Goal: Task Accomplishment & Management: Manage account settings

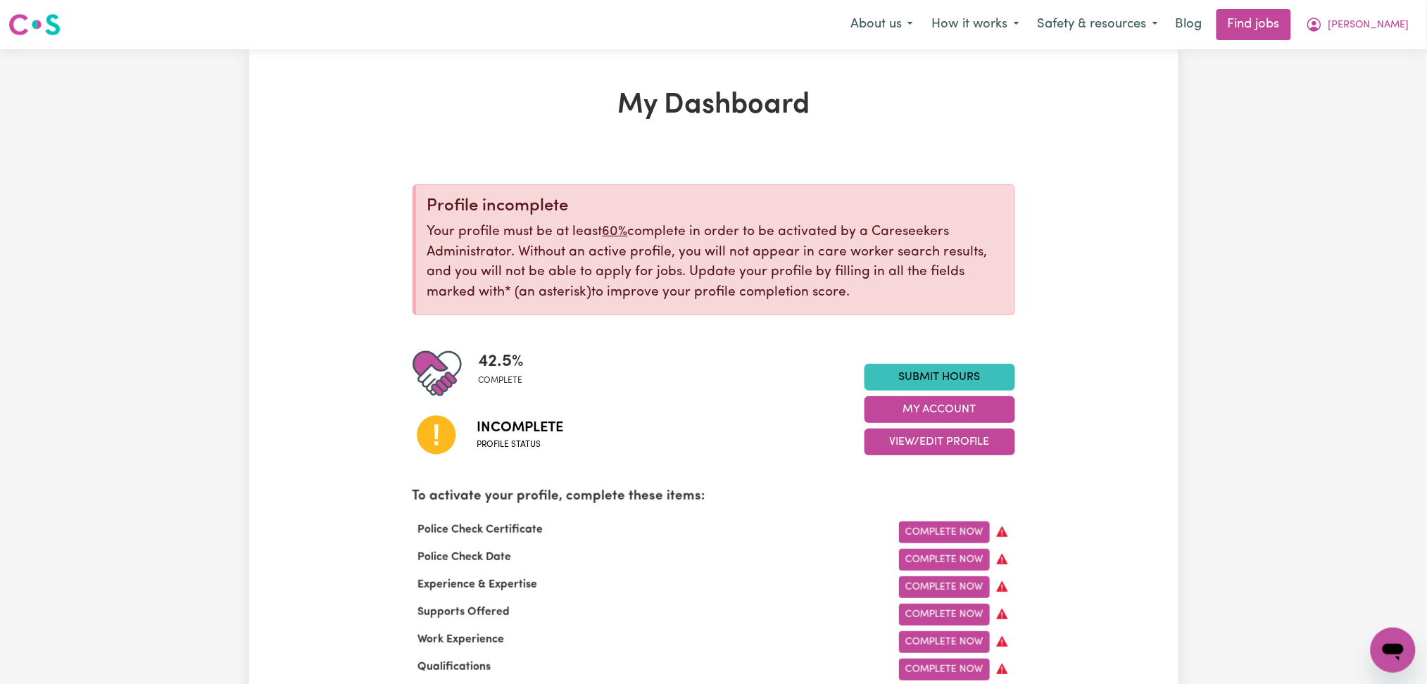
scroll to position [94, 0]
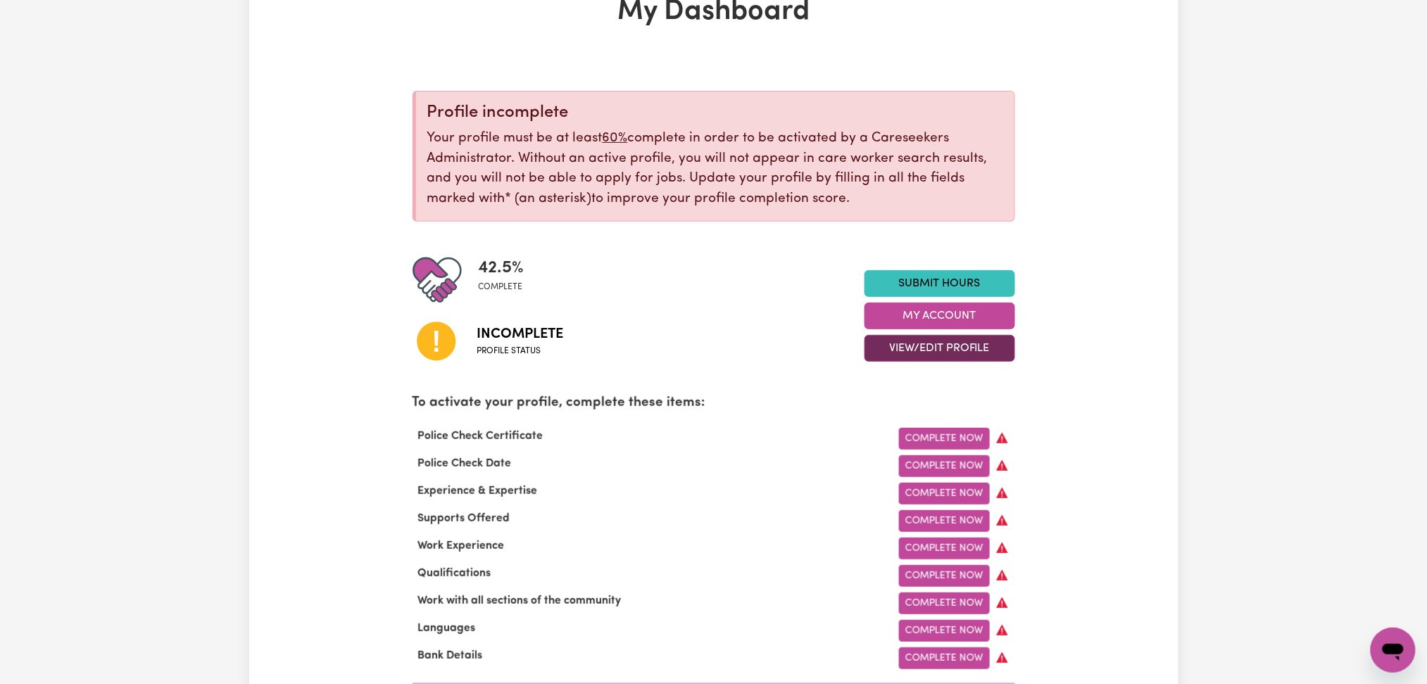
click at [893, 341] on button "View/Edit Profile" at bounding box center [939, 348] width 151 height 27
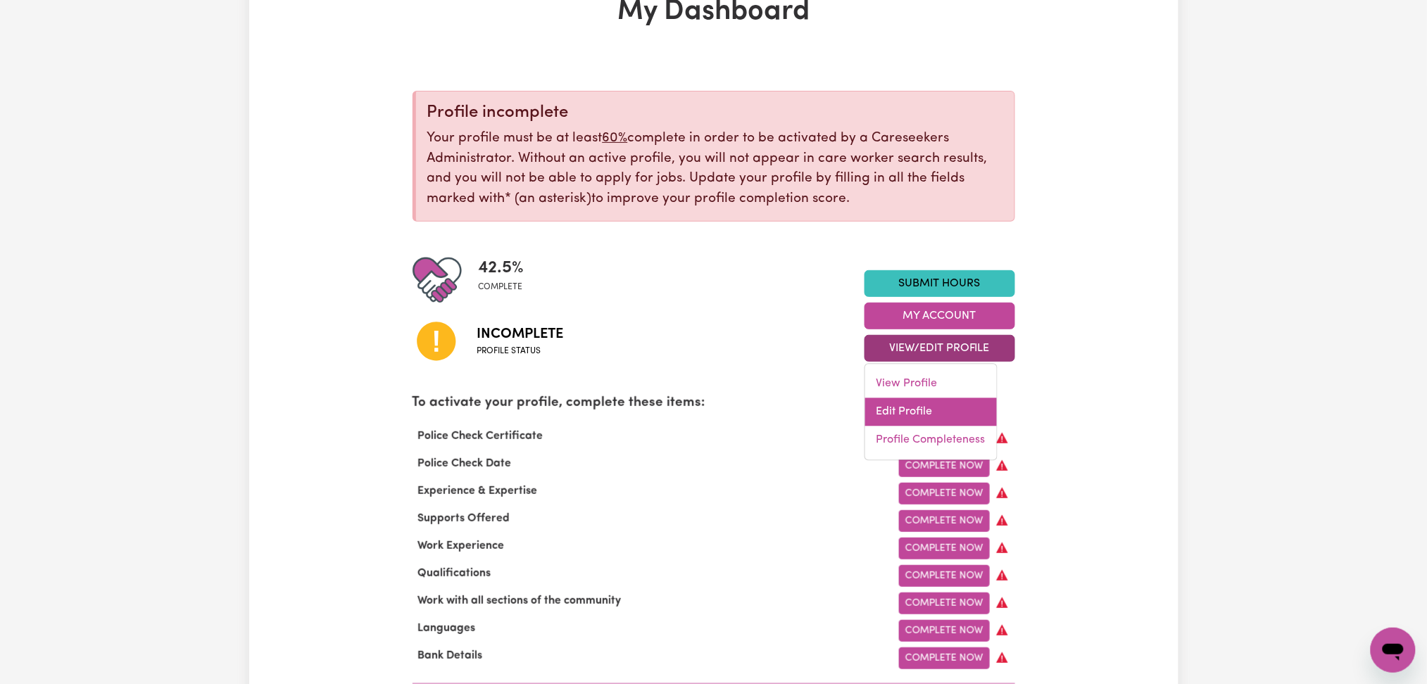
click at [895, 412] on link "Edit Profile" at bounding box center [931, 412] width 132 height 28
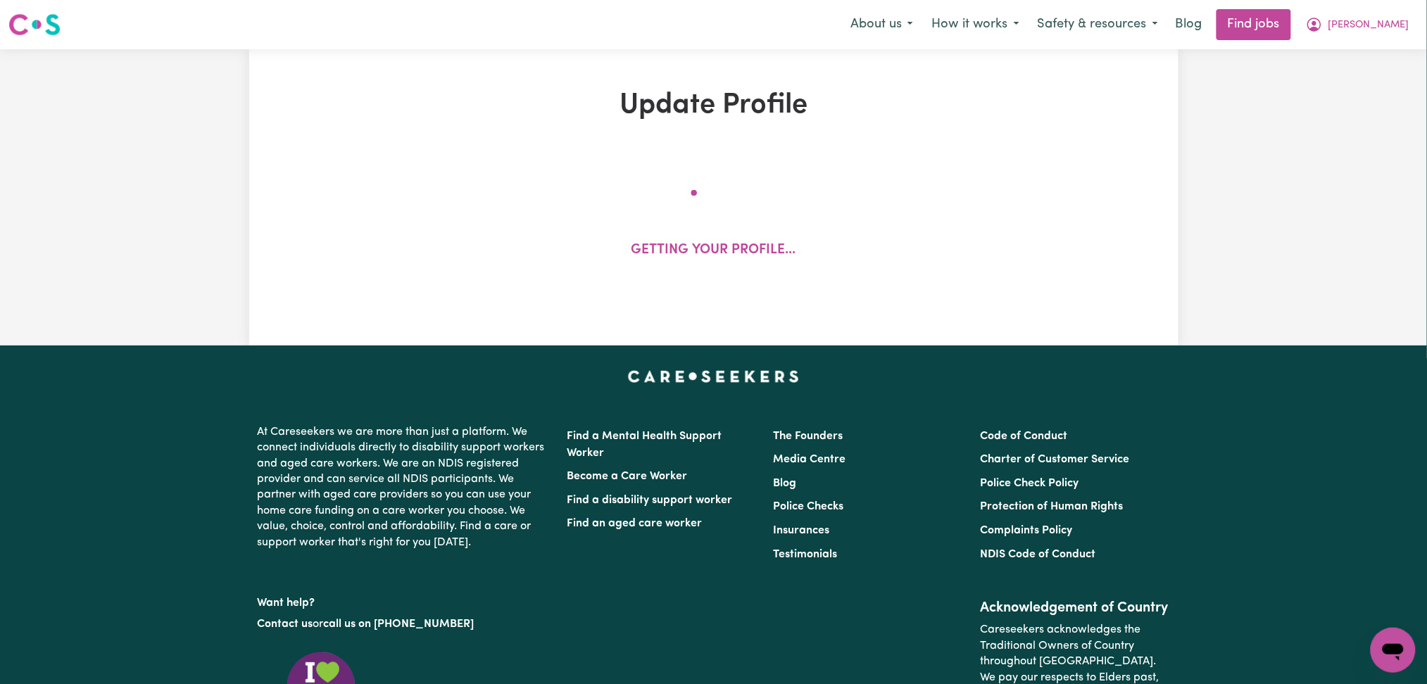
select select "[DEMOGRAPHIC_DATA]"
select select "[DEMOGRAPHIC_DATA] Work Visa"
select select "Studying a healthcare related degree or qualification"
select select "45"
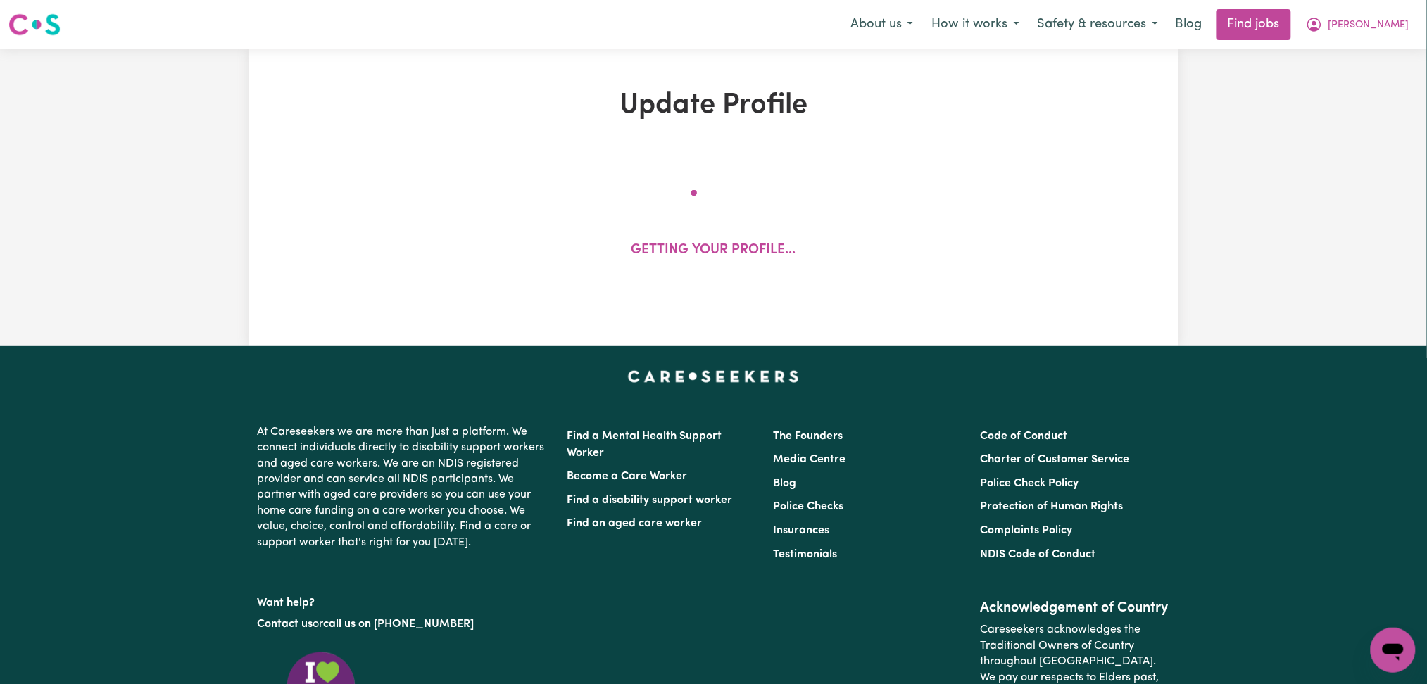
select select "50"
select select "45"
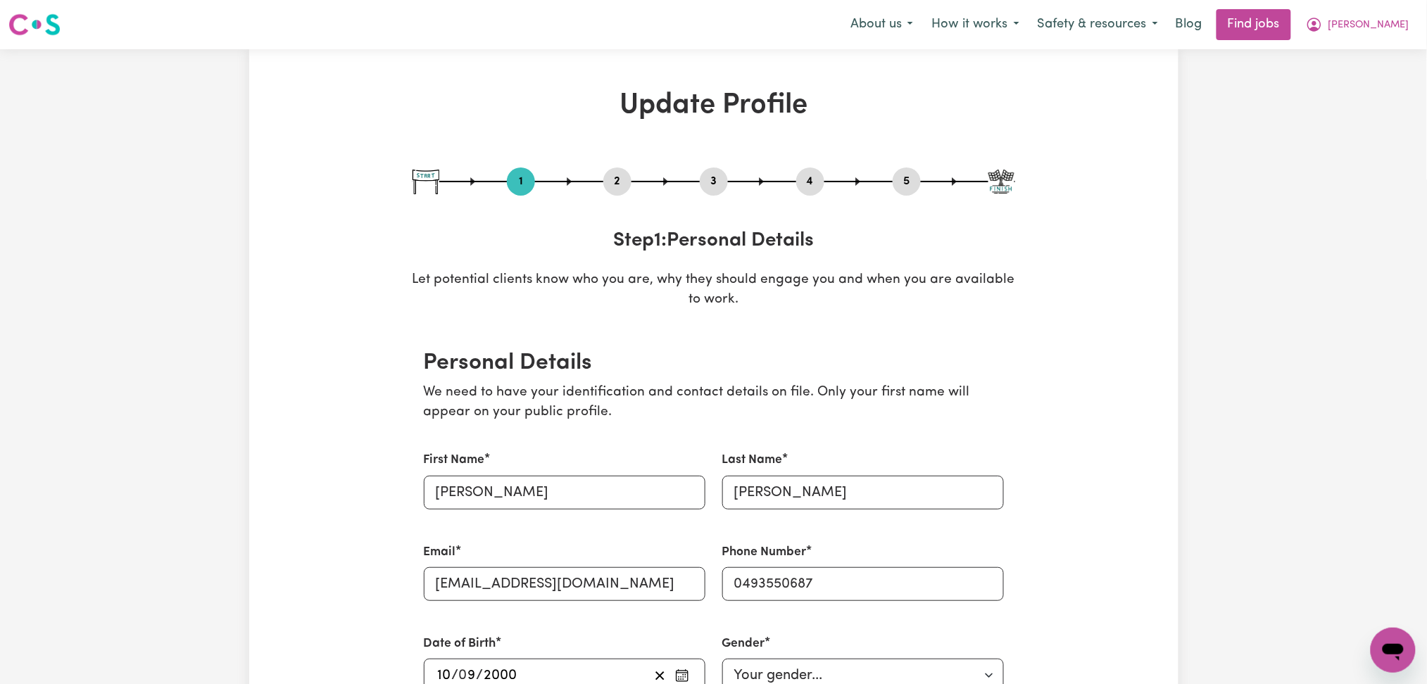
click at [610, 183] on button "2" at bounding box center [617, 181] width 28 height 18
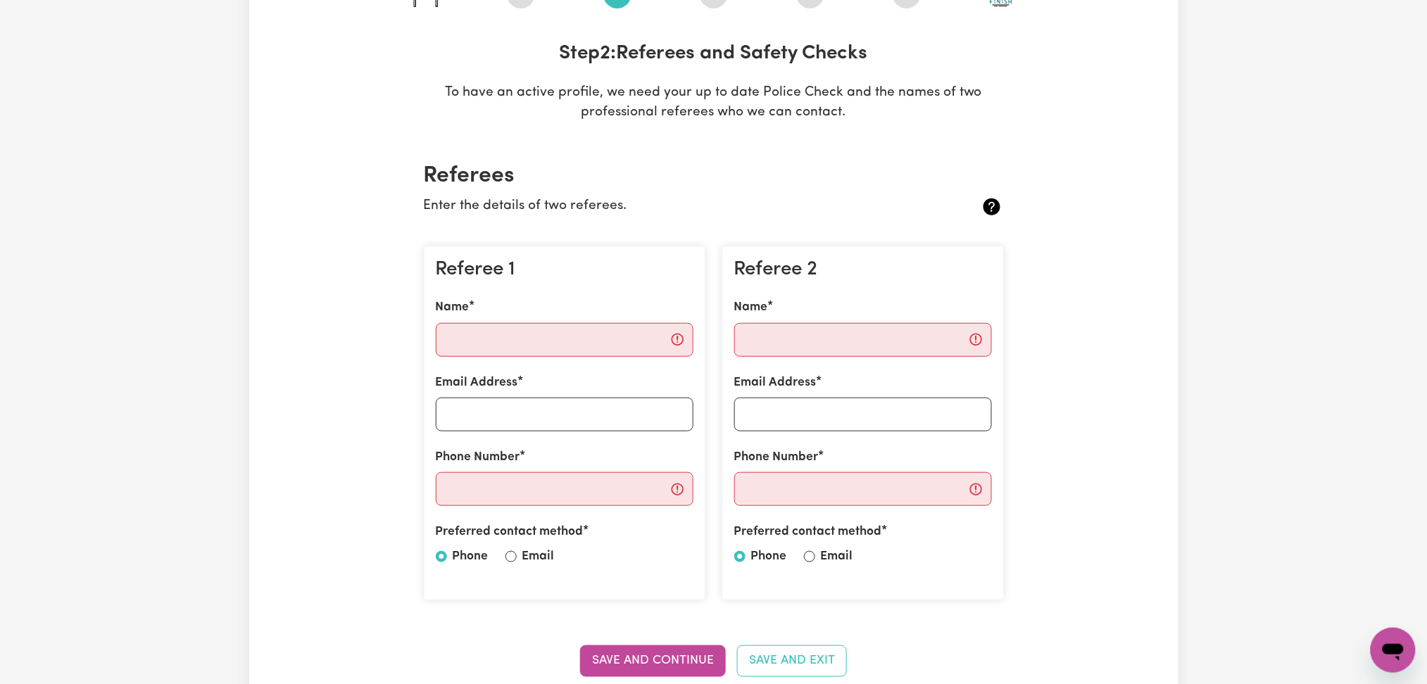
scroll to position [94, 0]
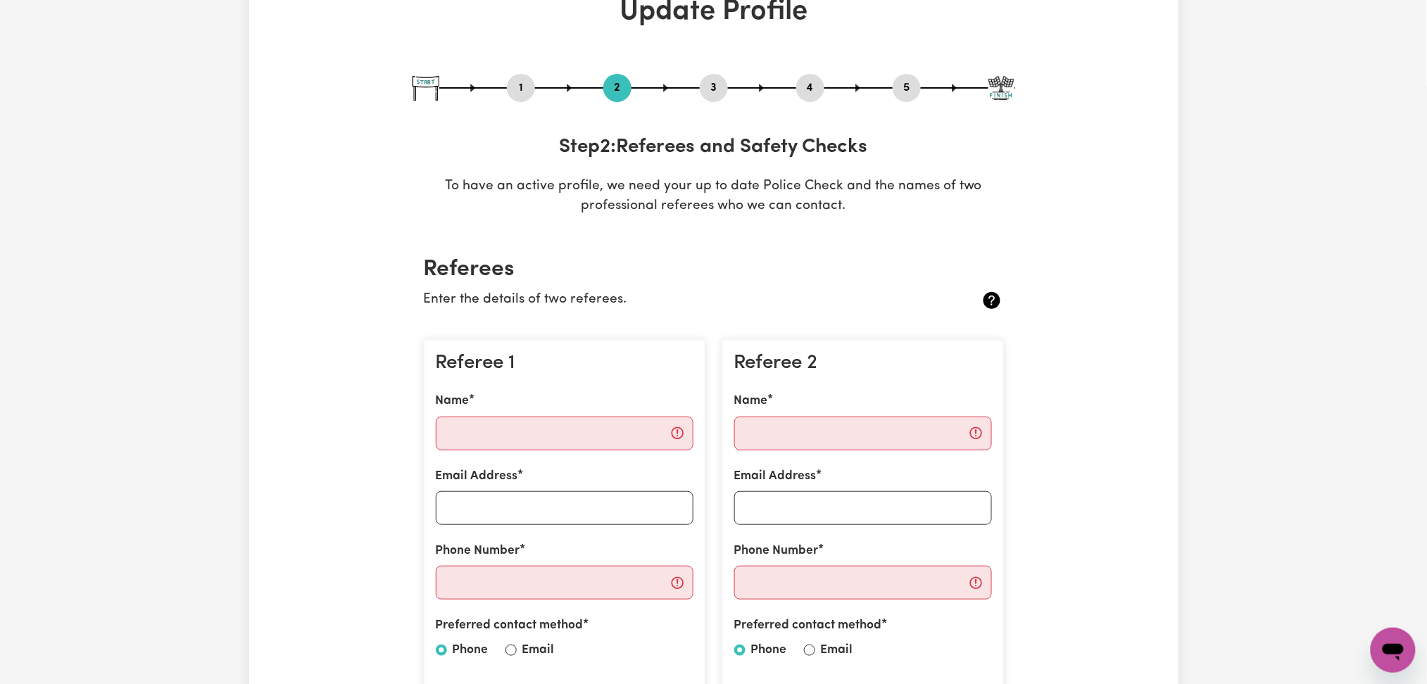
click at [904, 87] on button "5" at bounding box center [907, 88] width 28 height 18
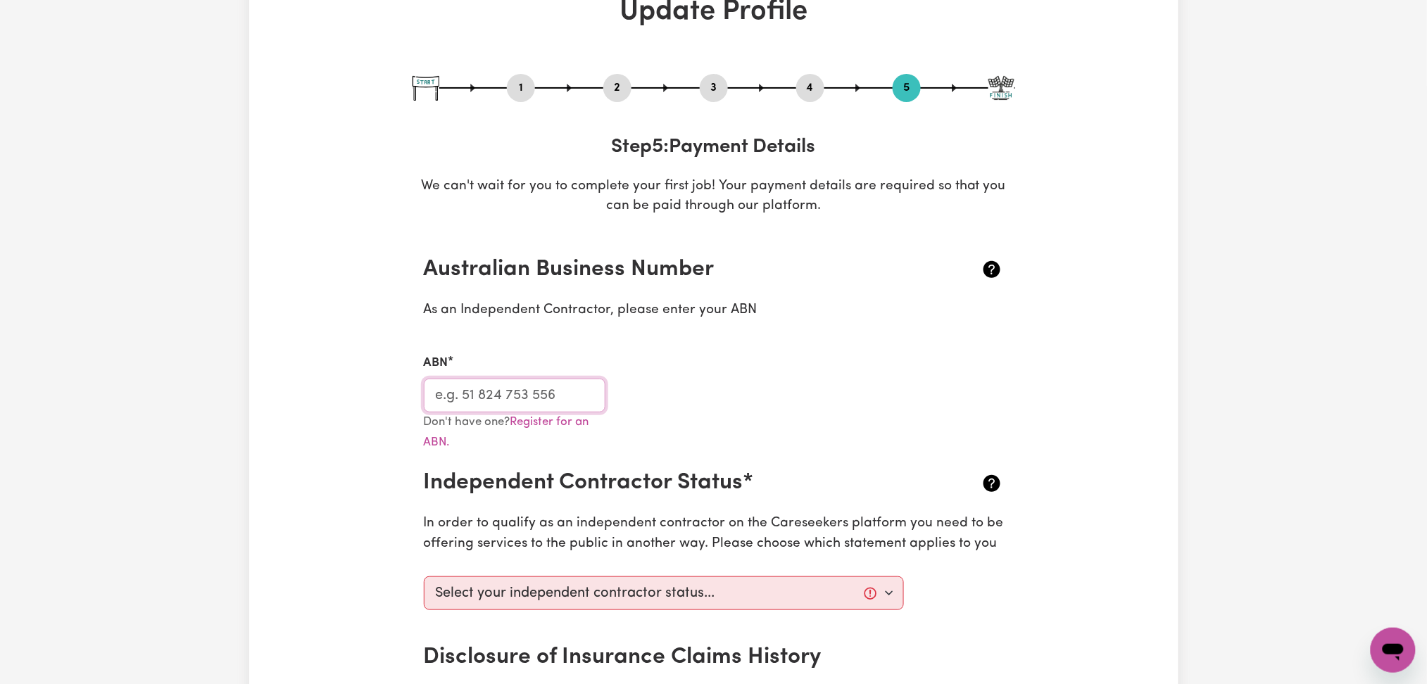
click at [534, 392] on input "ABN" at bounding box center [515, 396] width 182 height 34
click at [812, 90] on button "4" at bounding box center [810, 88] width 28 height 18
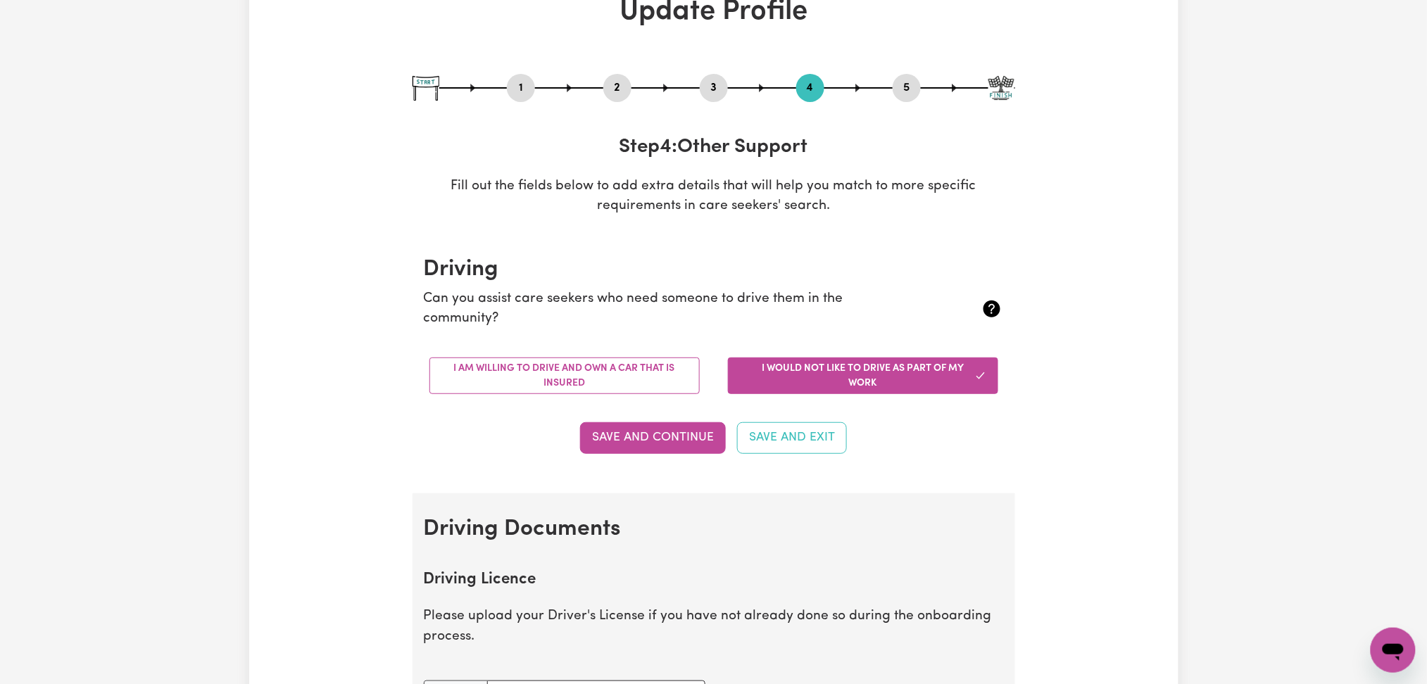
scroll to position [0, 0]
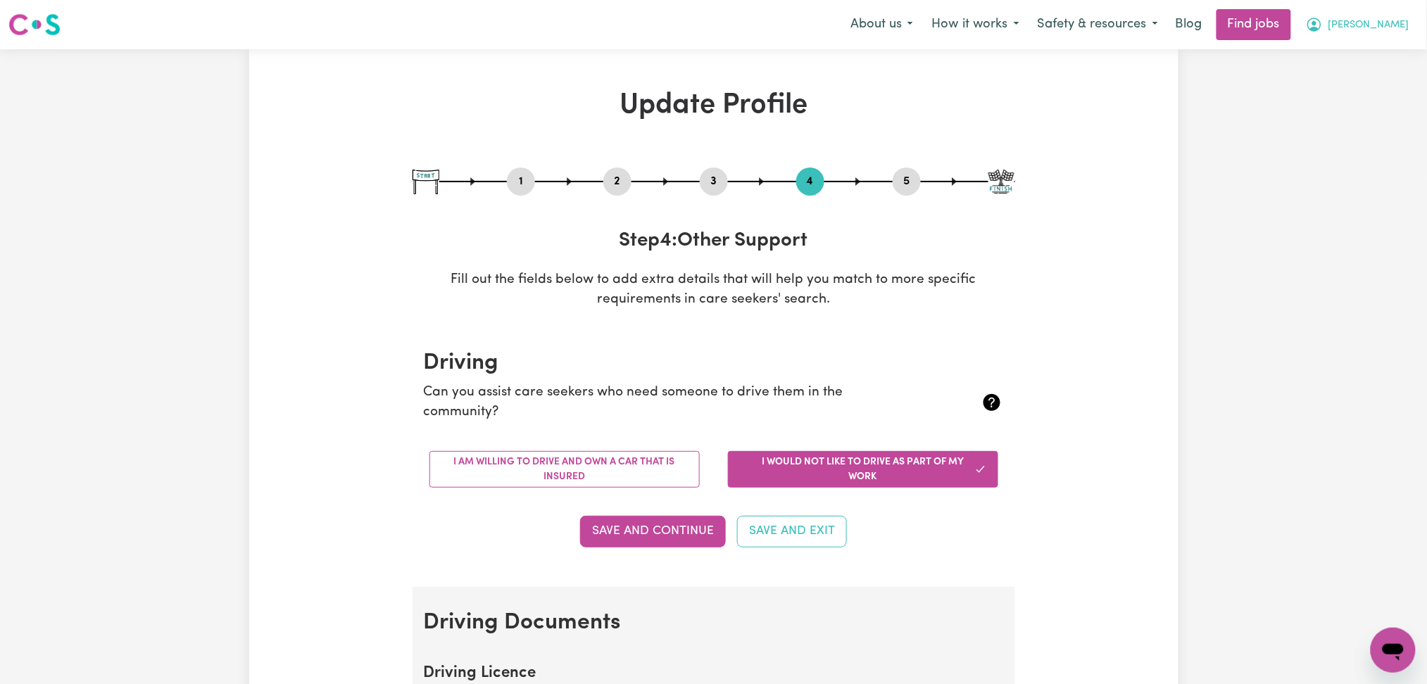
drag, startPoint x: 1374, startPoint y: 30, endPoint x: 1374, endPoint y: 39, distance: 9.2
click at [1374, 39] on button "[PERSON_NAME]" at bounding box center [1358, 25] width 122 height 30
click at [1356, 81] on link "My Dashboard" at bounding box center [1361, 81] width 111 height 27
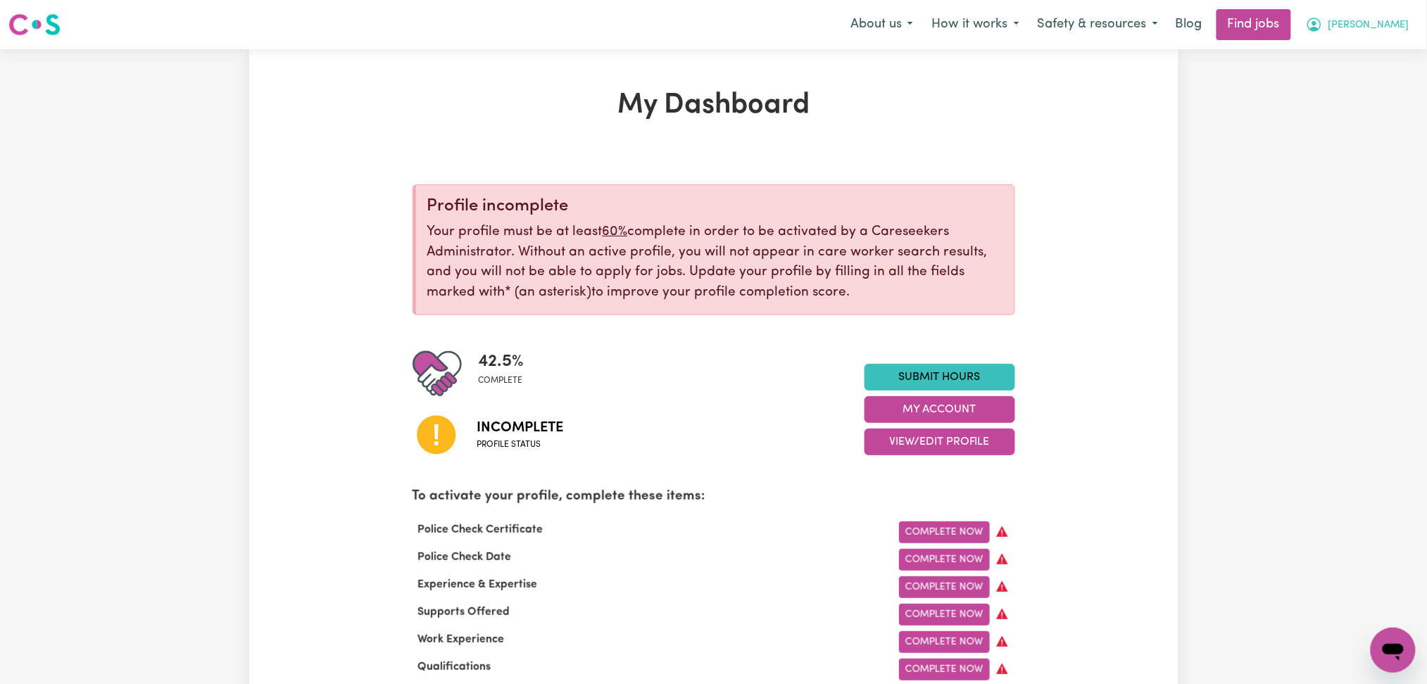
click at [1387, 22] on span "[PERSON_NAME]" at bounding box center [1368, 25] width 81 height 15
click at [1372, 97] on link "Logout" at bounding box center [1361, 107] width 111 height 27
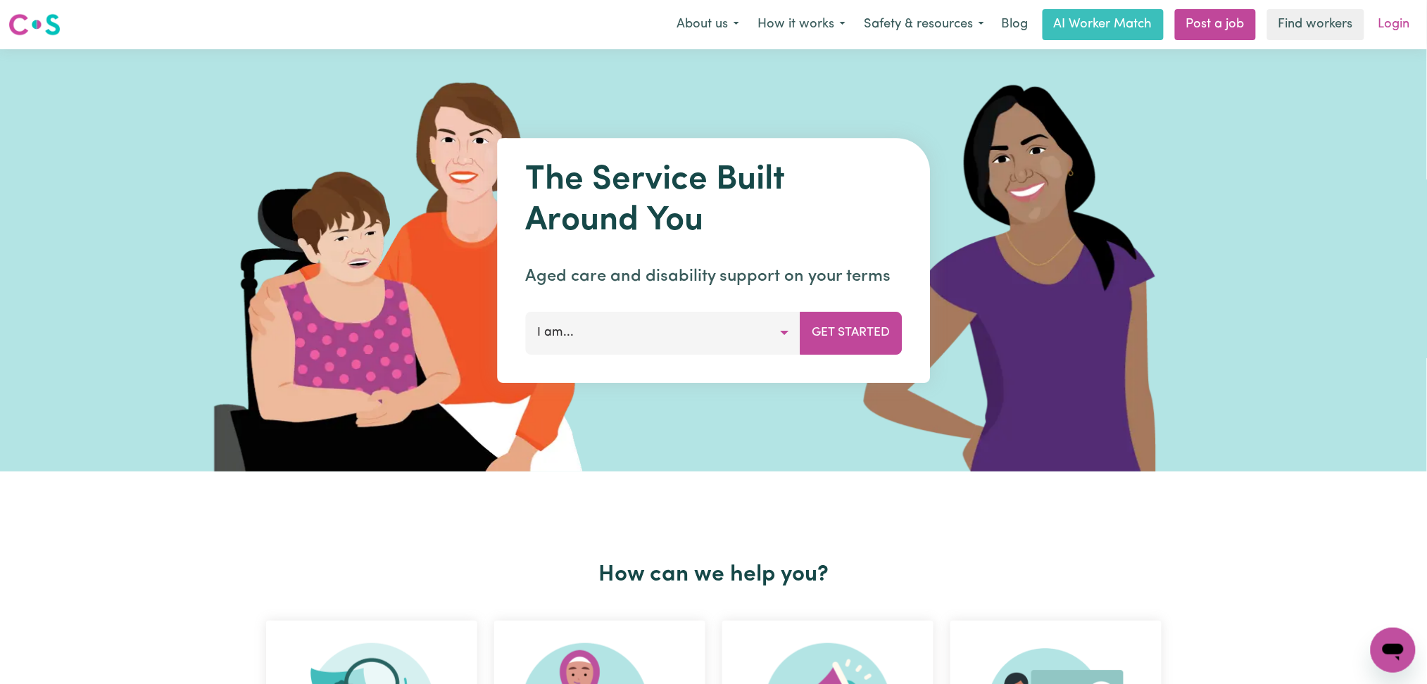
click at [1390, 30] on link "Login" at bounding box center [1394, 24] width 49 height 31
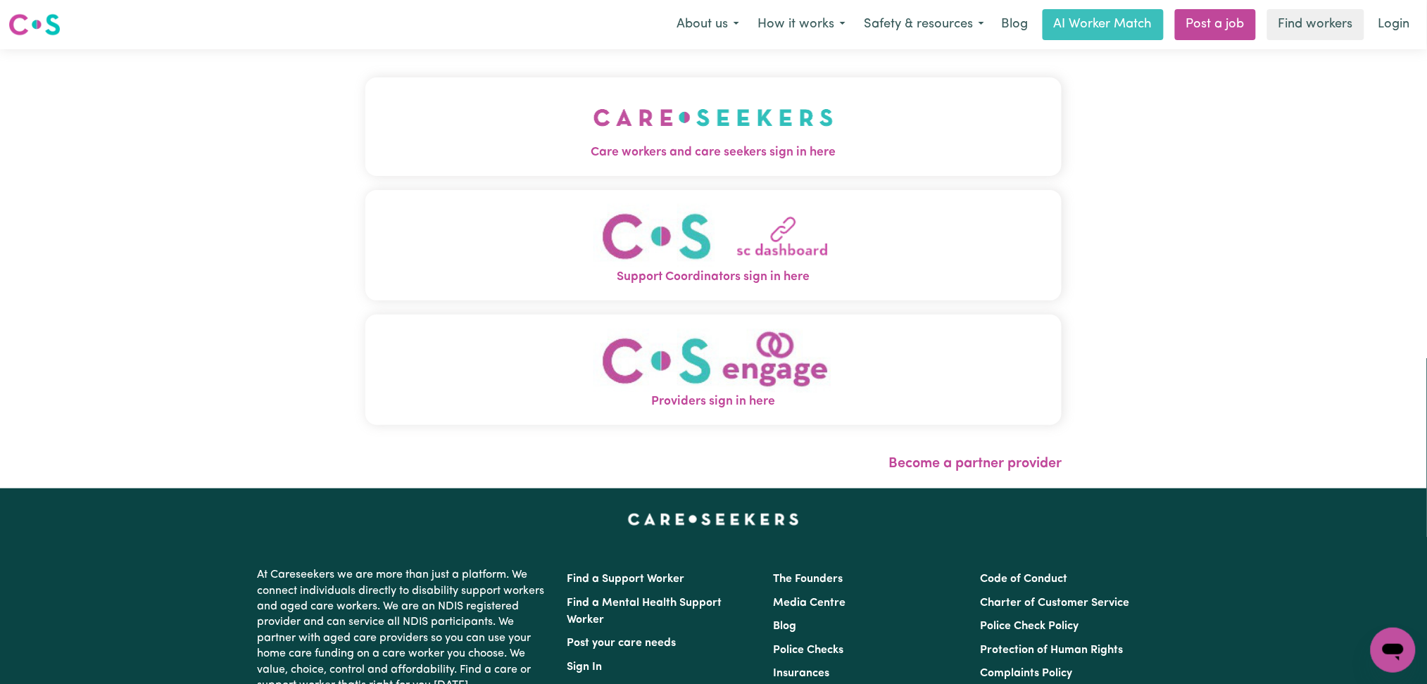
click at [598, 131] on button "Care workers and care seekers sign in here" at bounding box center [713, 126] width 697 height 99
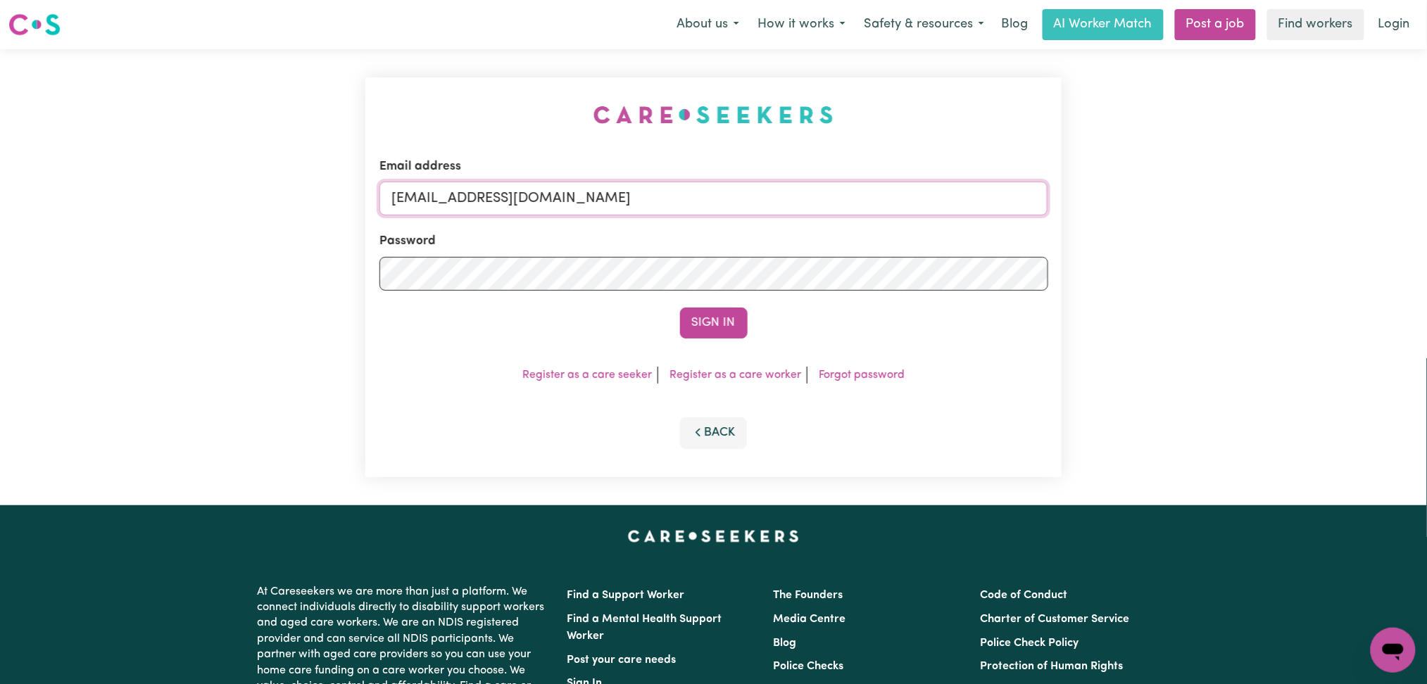
click at [589, 191] on input "[EMAIL_ADDRESS][DOMAIN_NAME]" at bounding box center [713, 199] width 669 height 34
drag, startPoint x: 613, startPoint y: 185, endPoint x: 873, endPoint y: 212, distance: 261.1
click at [872, 212] on input "Superuser~[EMAIL_ADDRESS][DOMAIN_NAME]" at bounding box center [713, 199] width 669 height 34
type input "Superuser~[EMAIL_ADDRESS][PERSON_NAME][DOMAIN_NAME]"
click at [739, 325] on button "Sign In" at bounding box center [714, 323] width 68 height 31
